Goal: Navigation & Orientation: Find specific page/section

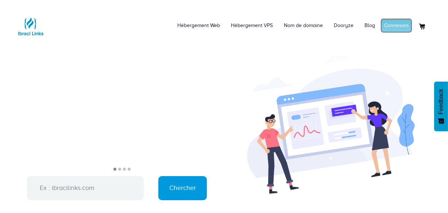
click at [403, 22] on link "Connexion" at bounding box center [397, 25] width 32 height 15
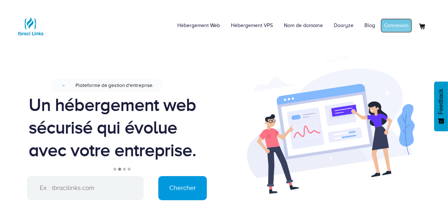
click at [396, 22] on link "Connexion" at bounding box center [397, 25] width 32 height 15
click at [400, 24] on link "Mon compte" at bounding box center [394, 25] width 35 height 15
